Goal: Check status: Check status

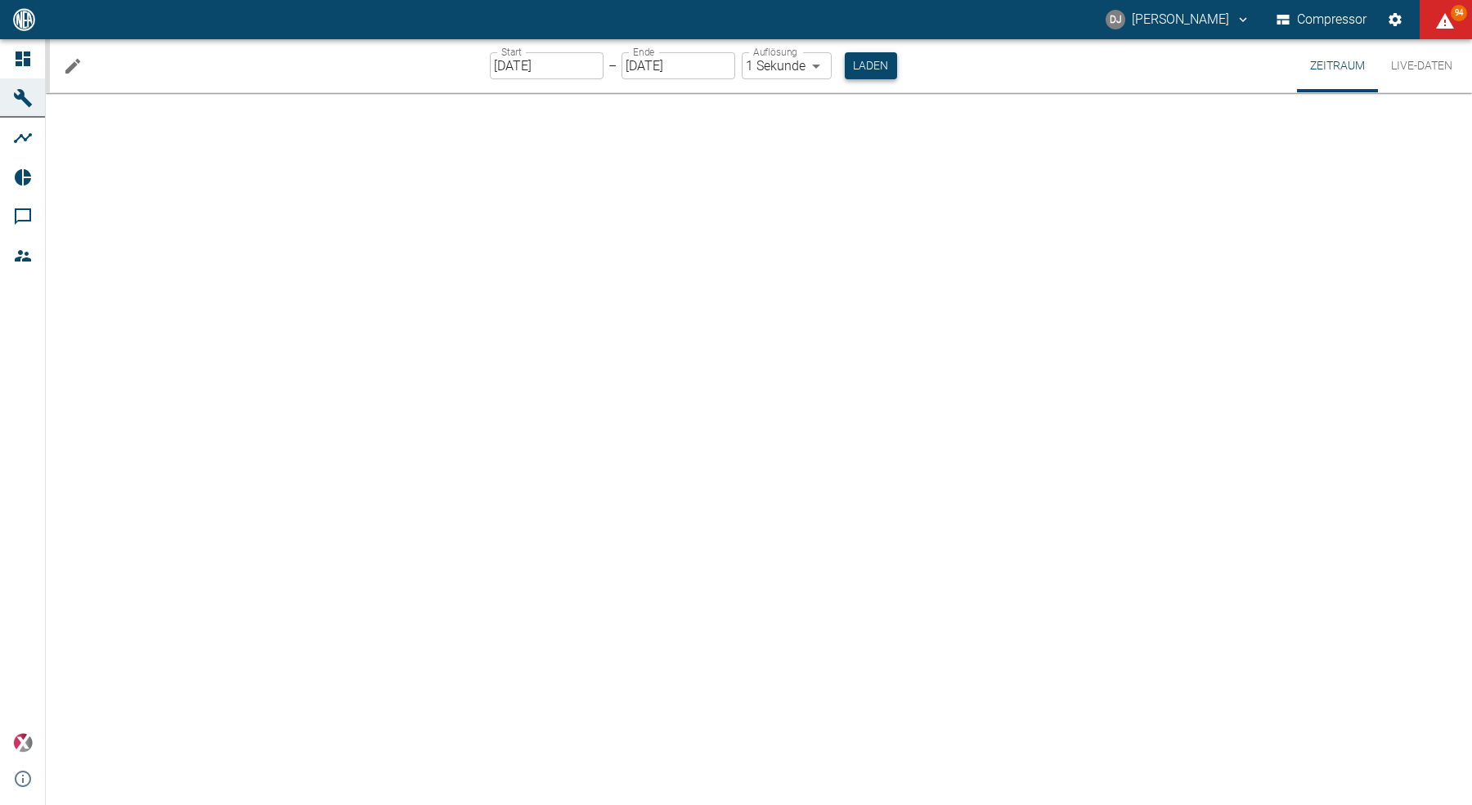
type input "2min"
